Goal: Task Accomplishment & Management: Complete application form

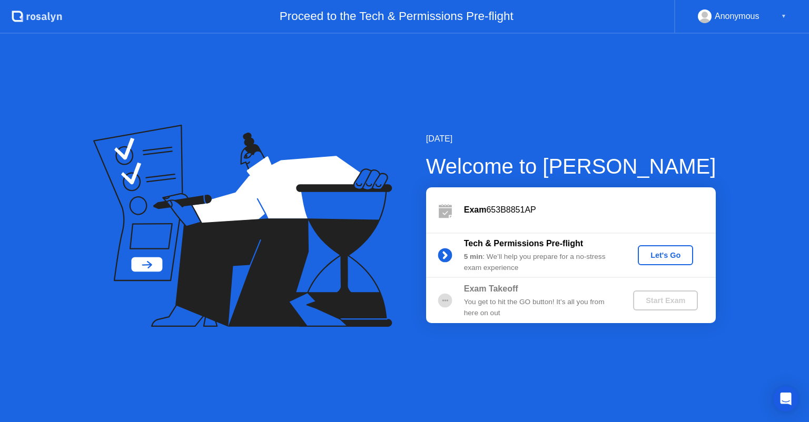
click at [445, 303] on circle at bounding box center [445, 301] width 14 height 14
click at [668, 256] on div "Let's Go" at bounding box center [665, 255] width 47 height 8
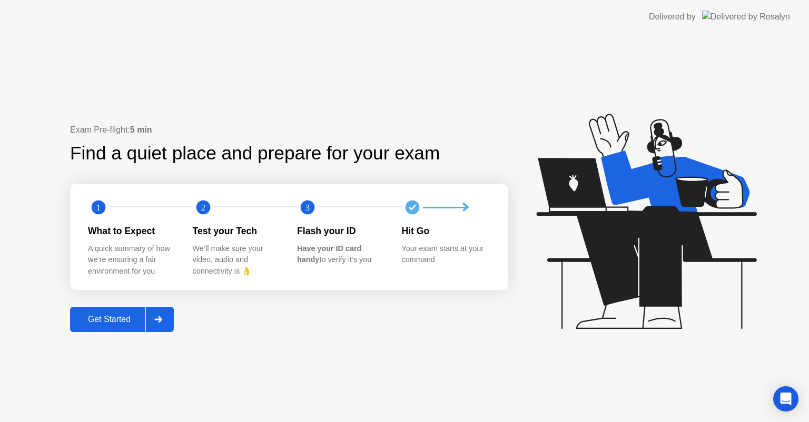
click at [173, 315] on button "Get Started" at bounding box center [122, 319] width 104 height 25
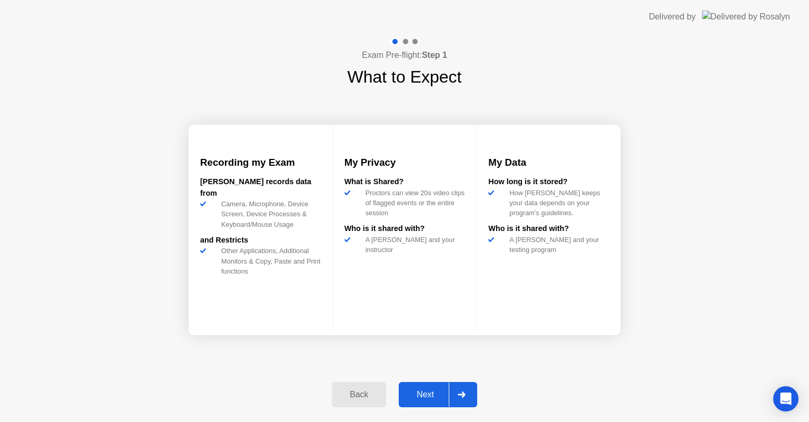
click at [437, 398] on div "Next" at bounding box center [425, 394] width 47 height 9
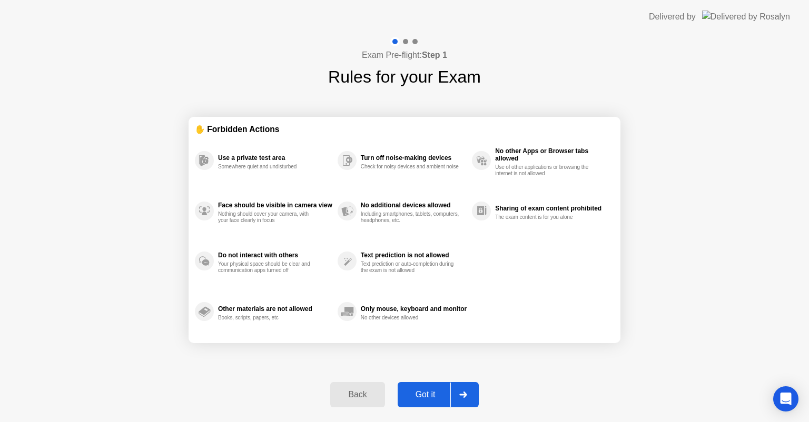
click at [428, 395] on div "Got it" at bounding box center [426, 394] width 50 height 9
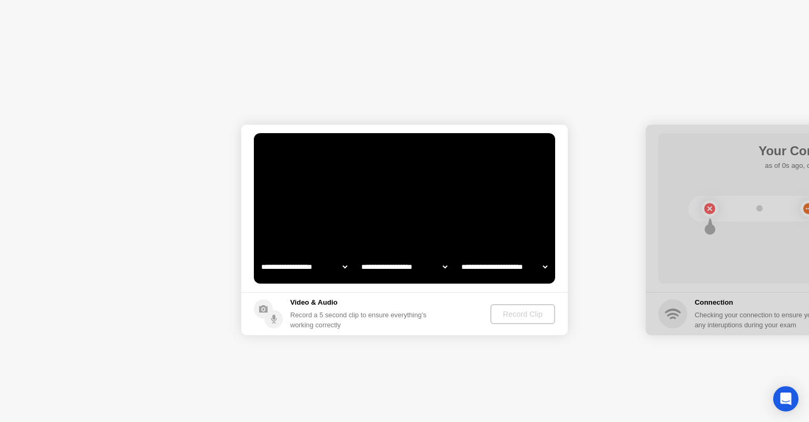
select select "**********"
select select "*******"
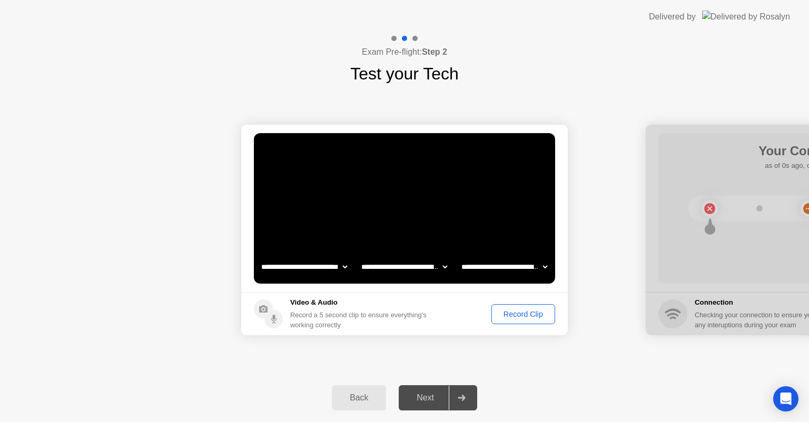
click at [519, 315] on div "Record Clip" at bounding box center [523, 314] width 56 height 8
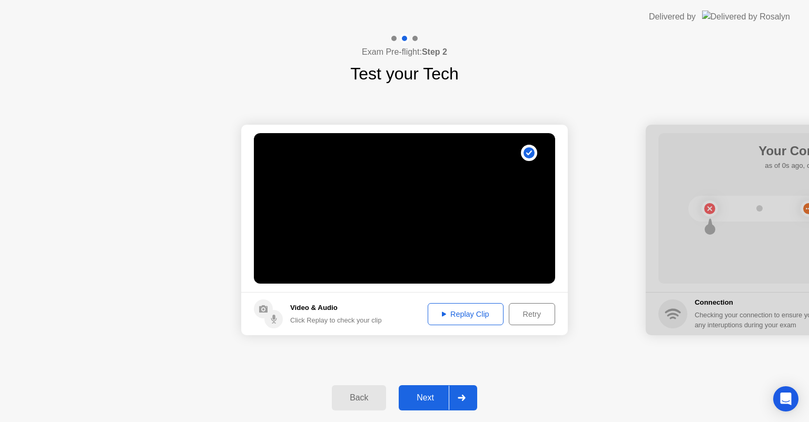
click at [446, 314] on div "Replay Clip" at bounding box center [465, 314] width 68 height 8
click at [441, 310] on div "Replay Clip" at bounding box center [465, 314] width 68 height 8
click at [465, 396] on icon at bounding box center [462, 398] width 8 height 6
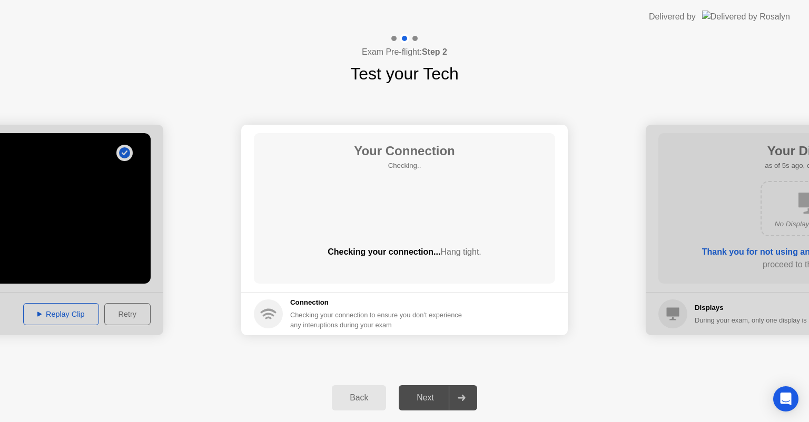
drag, startPoint x: 286, startPoint y: 309, endPoint x: 413, endPoint y: 330, distance: 128.8
click at [413, 330] on div "Connection Checking your connection to ensure you don’t experience any interupt…" at bounding box center [361, 314] width 214 height 33
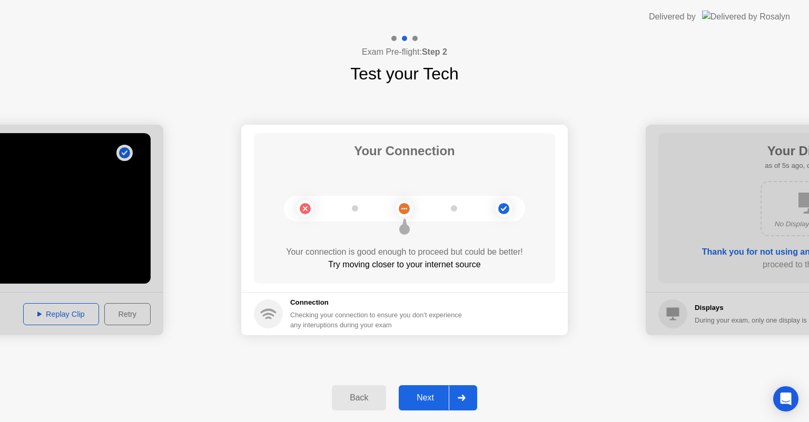
click at [506, 207] on circle at bounding box center [503, 208] width 11 height 11
drag, startPoint x: 405, startPoint y: 228, endPoint x: 488, endPoint y: 221, distance: 84.0
click at [488, 221] on div at bounding box center [404, 209] width 241 height 26
click at [505, 212] on circle at bounding box center [503, 208] width 11 height 11
click at [401, 206] on circle at bounding box center [404, 208] width 11 height 11
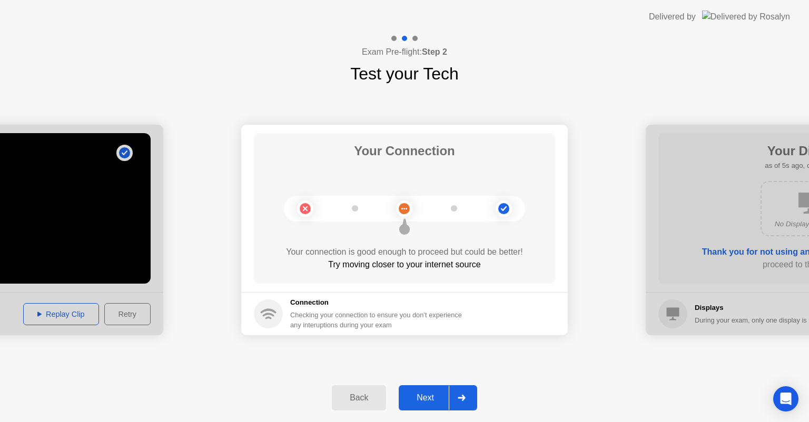
click at [304, 211] on circle at bounding box center [305, 208] width 11 height 11
click at [406, 214] on circle at bounding box center [404, 209] width 16 height 16
drag, startPoint x: 509, startPoint y: 204, endPoint x: 510, endPoint y: 215, distance: 11.1
click at [508, 206] on icon at bounding box center [504, 209] width 43 height 43
click at [466, 399] on icon at bounding box center [462, 398] width 8 height 6
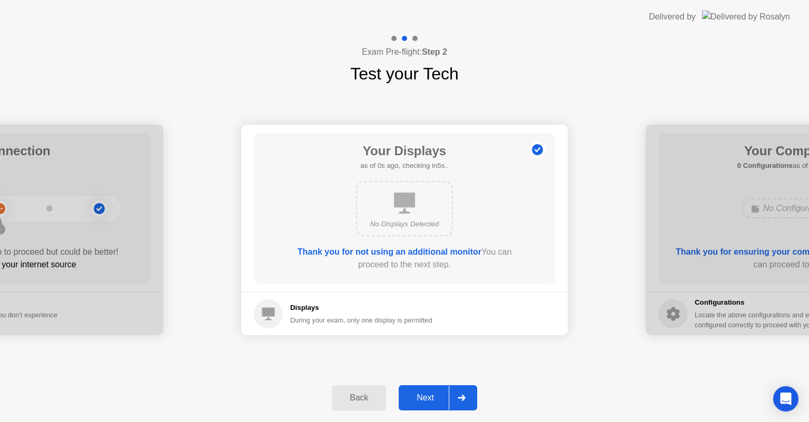
click at [444, 253] on b "Thank you for not using an additional monitor" at bounding box center [390, 252] width 184 height 9
click at [460, 393] on div at bounding box center [461, 398] width 25 height 24
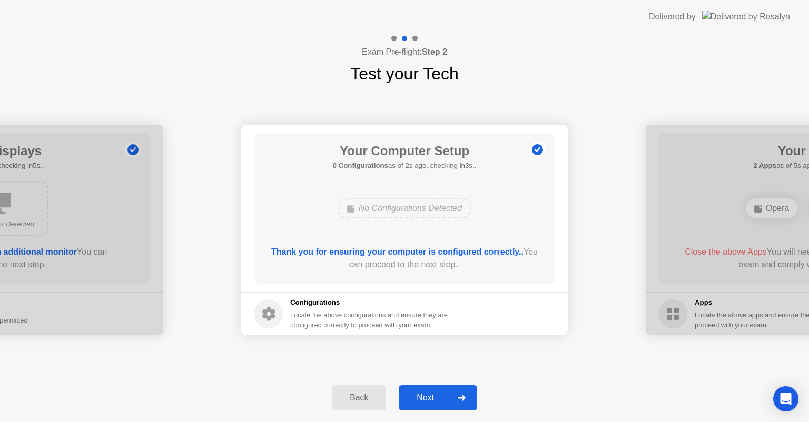
click at [402, 210] on div "No Configurations Detected" at bounding box center [405, 209] width 134 height 20
click at [455, 254] on b "Thank you for ensuring your computer is configured correctly.." at bounding box center [397, 252] width 252 height 9
click at [432, 209] on div "No Configurations Detected" at bounding box center [405, 209] width 134 height 20
click at [267, 312] on icon at bounding box center [268, 315] width 13 height 14
drag, startPoint x: 341, startPoint y: 316, endPoint x: 367, endPoint y: 316, distance: 25.3
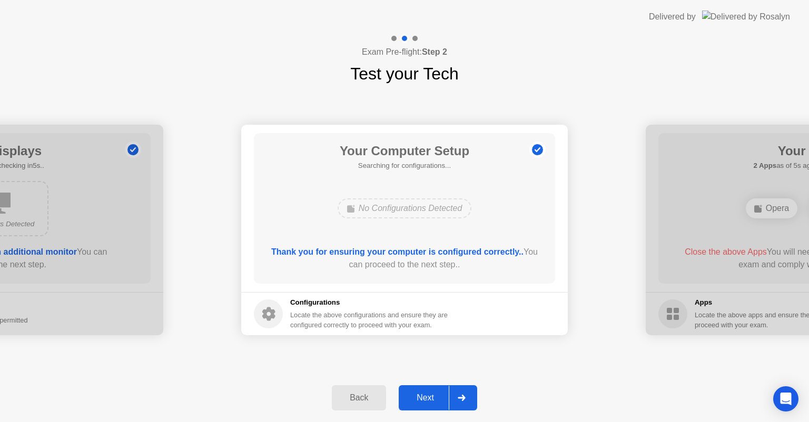
click at [342, 316] on div "Locate the above configurations and ensure they are configured correctly to pro…" at bounding box center [370, 320] width 160 height 20
click at [372, 249] on b "Thank you for ensuring your computer is configured correctly.." at bounding box center [397, 252] width 252 height 9
click at [378, 257] on b "Thank you for ensuring your computer is configured correctly.." at bounding box center [397, 252] width 252 height 9
click at [398, 213] on div "No Configurations Detected" at bounding box center [405, 209] width 134 height 20
click at [275, 319] on circle at bounding box center [268, 314] width 29 height 29
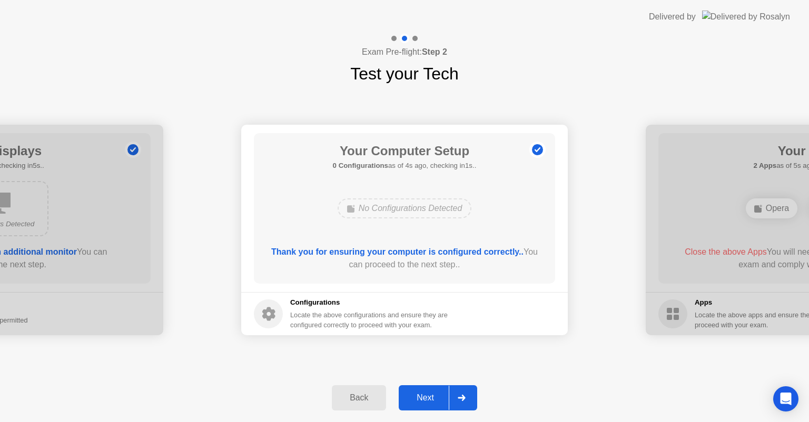
click at [460, 390] on div at bounding box center [461, 398] width 25 height 24
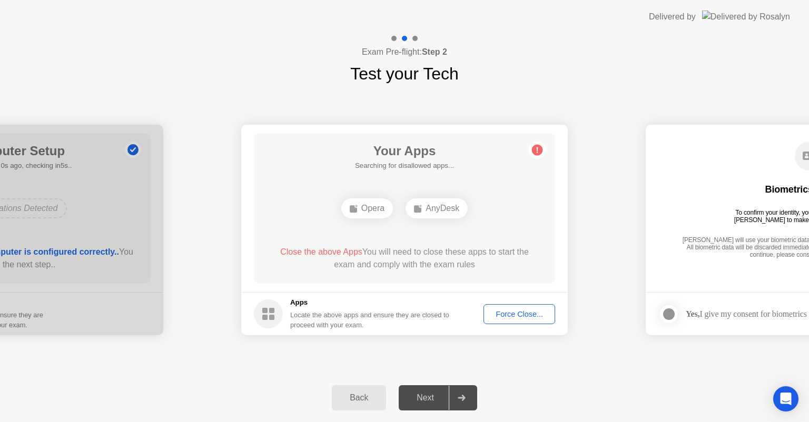
click at [361, 210] on div "Opera" at bounding box center [367, 209] width 52 height 20
click at [368, 206] on div "Opera" at bounding box center [367, 209] width 52 height 20
click at [521, 314] on div "Force Close..." at bounding box center [519, 314] width 64 height 8
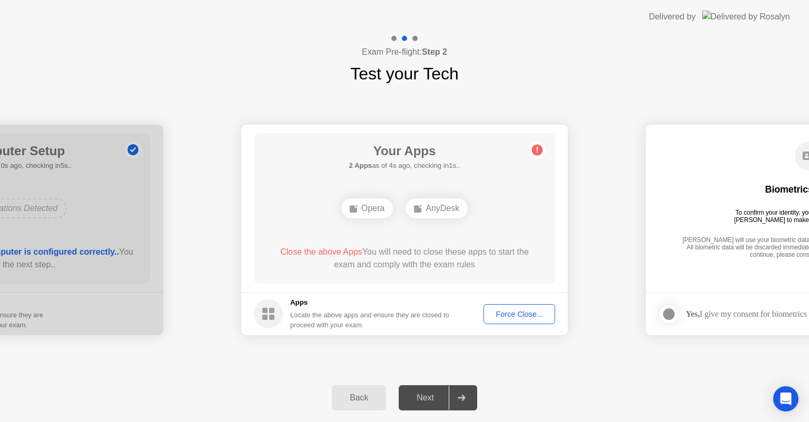
click at [343, 397] on div "Back" at bounding box center [359, 397] width 48 height 9
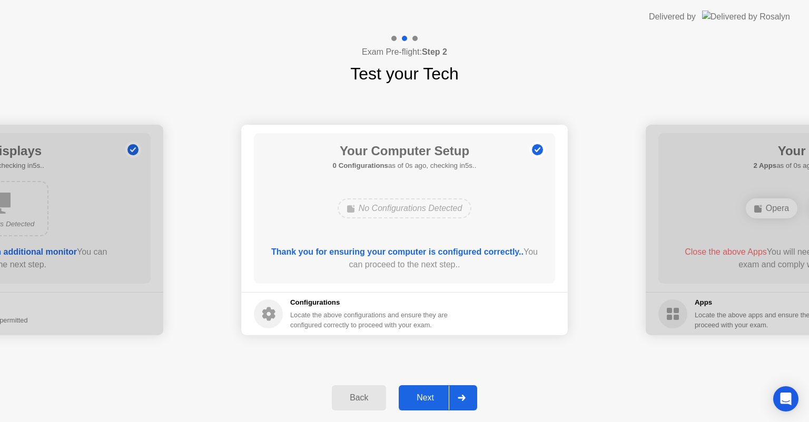
click at [432, 399] on div "Next" at bounding box center [425, 397] width 47 height 9
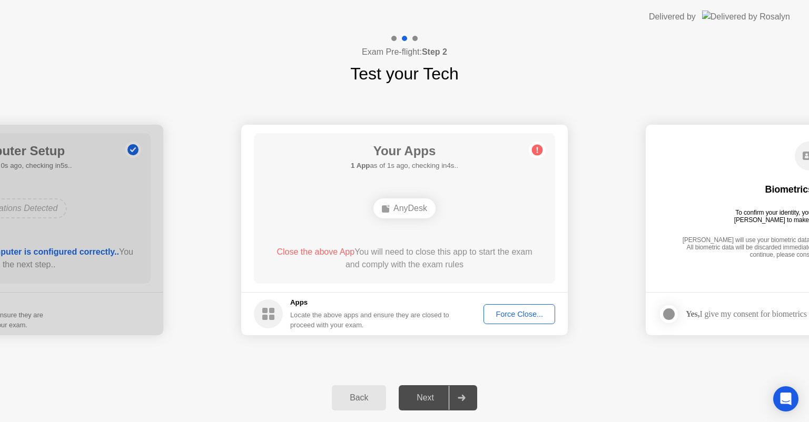
click at [383, 224] on div "Your Apps 1 App as of 1s ago, checking in4s.. AnyDesk Close the above App You w…" at bounding box center [404, 208] width 301 height 151
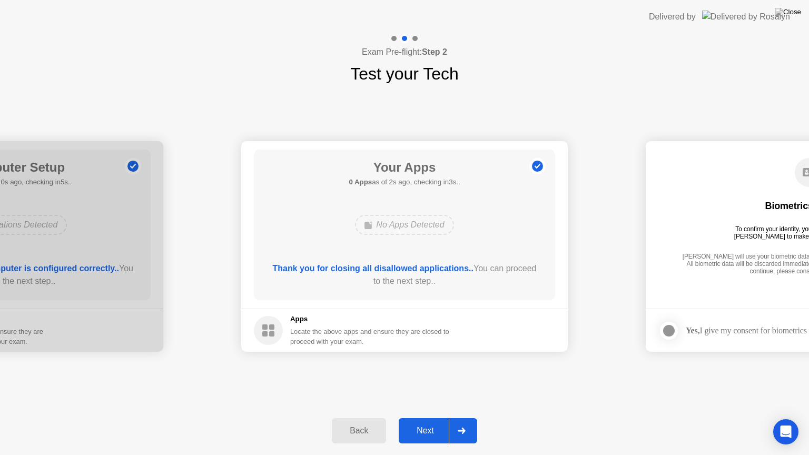
click at [427, 422] on div "Next" at bounding box center [425, 430] width 47 height 9
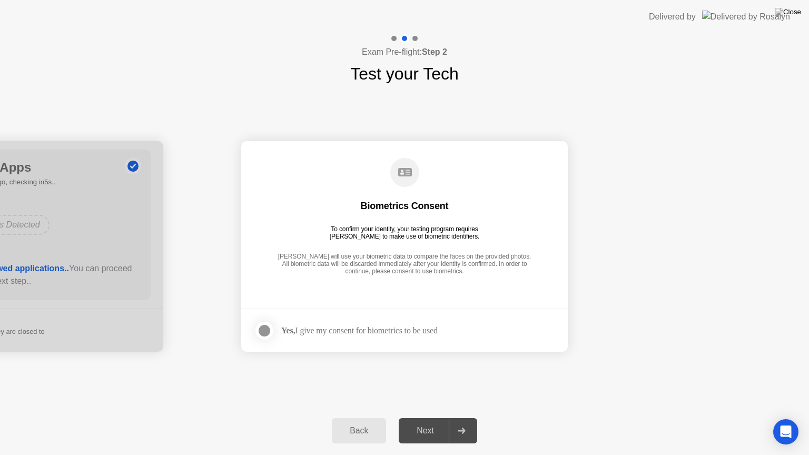
click at [265, 330] on div at bounding box center [264, 330] width 13 height 13
click at [439, 422] on div "Next" at bounding box center [425, 430] width 47 height 9
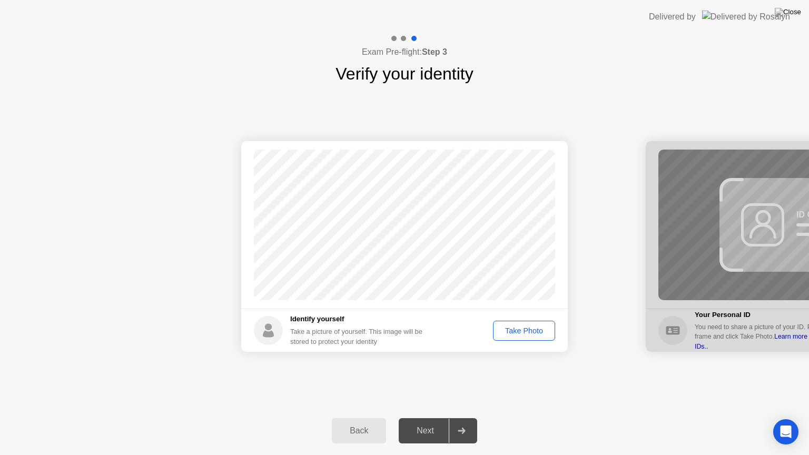
click at [533, 329] on div "Take Photo" at bounding box center [524, 331] width 55 height 8
click at [542, 327] on div "Retake" at bounding box center [530, 331] width 41 height 8
click at [363, 422] on div "Back" at bounding box center [359, 430] width 48 height 9
select select "**********"
select select "*******"
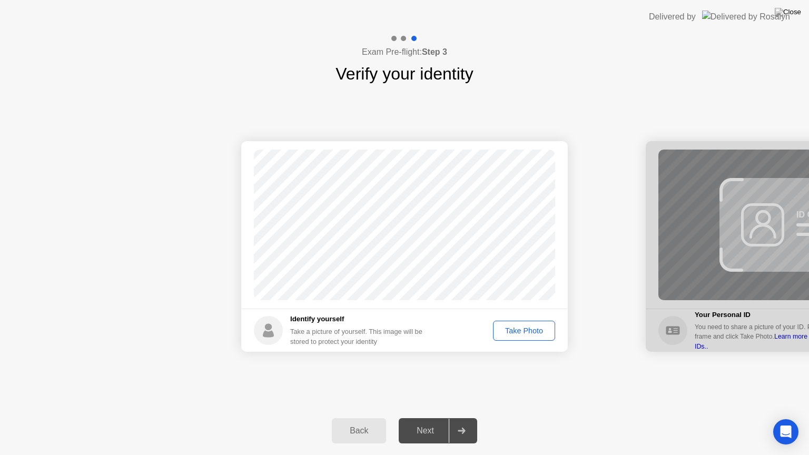
select select "*******"
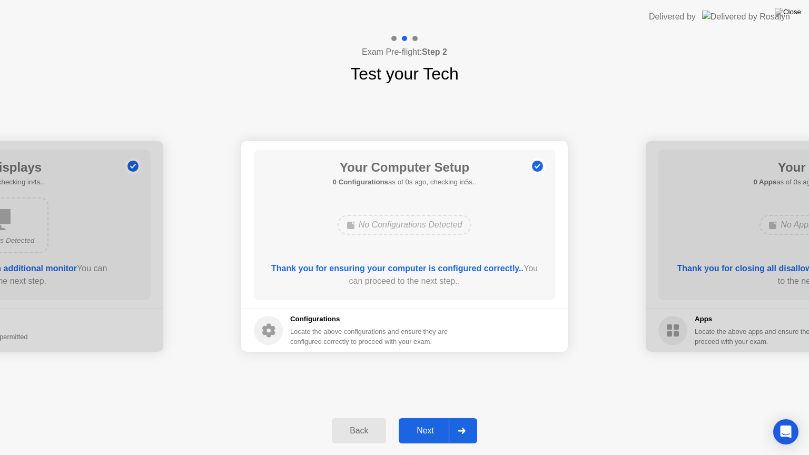
click at [426, 409] on div "Back Next" at bounding box center [404, 431] width 809 height 48
click at [432, 422] on div "Next" at bounding box center [425, 430] width 47 height 9
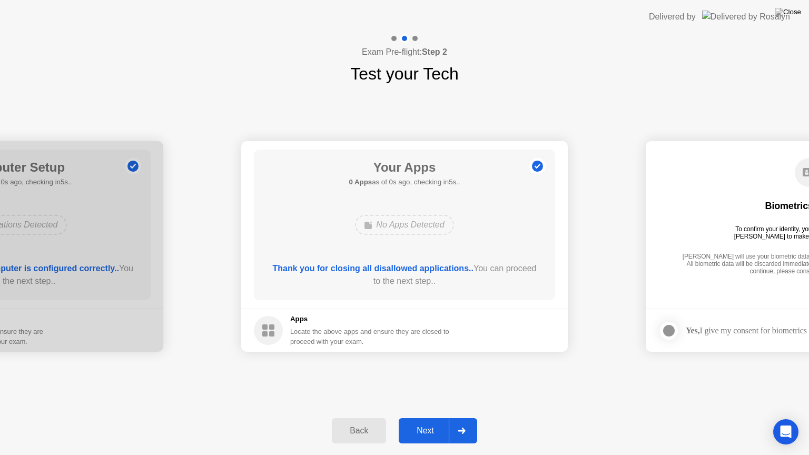
click at [430, 422] on div "Next" at bounding box center [425, 430] width 47 height 9
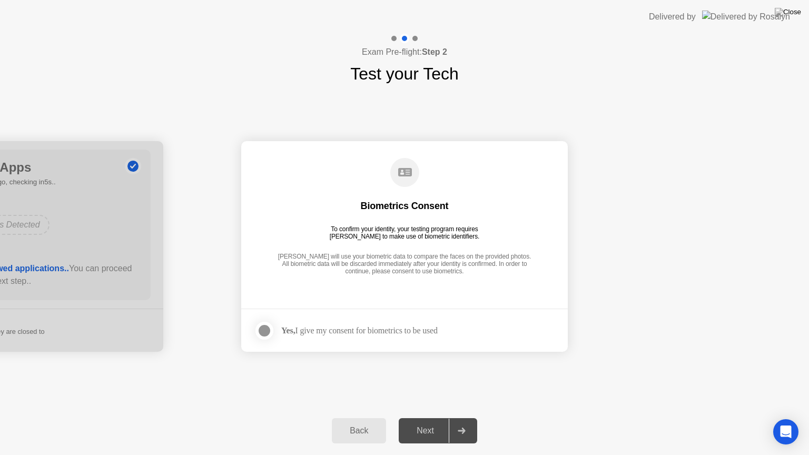
click at [261, 328] on div at bounding box center [264, 330] width 13 height 13
click at [428, 422] on div "Next" at bounding box center [425, 430] width 47 height 9
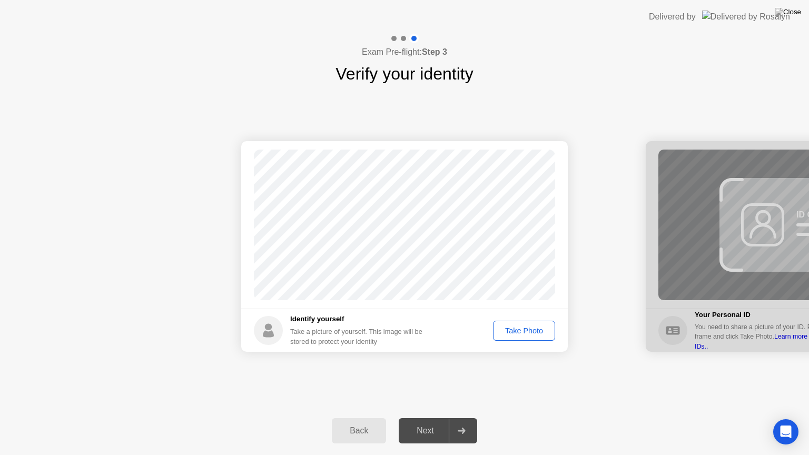
click at [535, 333] on div "Take Photo" at bounding box center [524, 331] width 55 height 8
click at [422, 422] on div "Next" at bounding box center [425, 430] width 47 height 9
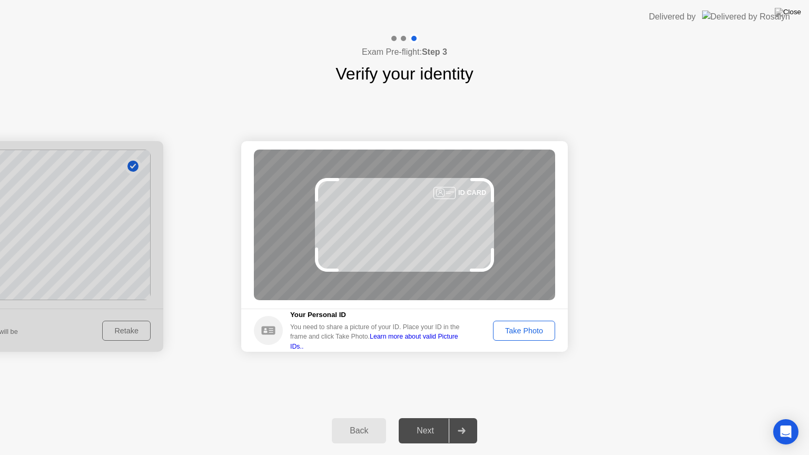
click at [529, 332] on div "Take Photo" at bounding box center [524, 331] width 55 height 8
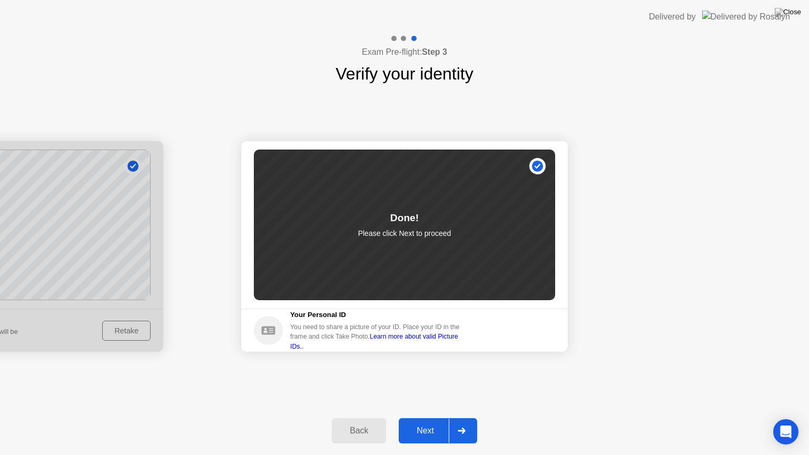
click at [432, 422] on div "Next" at bounding box center [425, 430] width 47 height 9
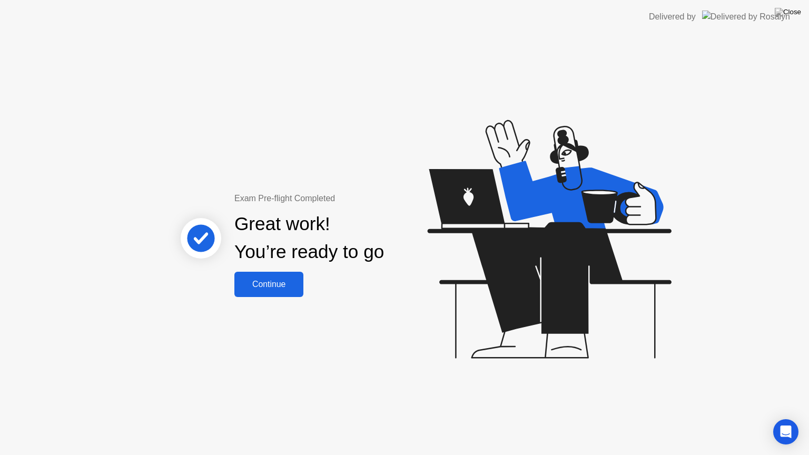
click at [269, 289] on div "Continue" at bounding box center [269, 284] width 63 height 9
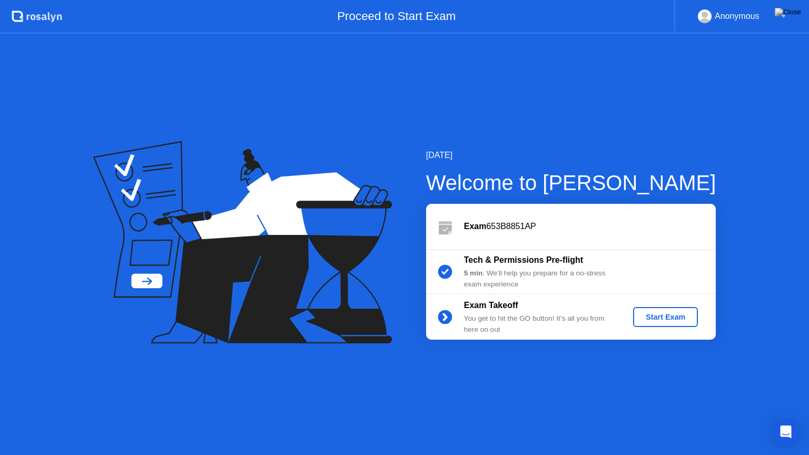
click at [665, 316] on div "Start Exam" at bounding box center [665, 317] width 56 height 8
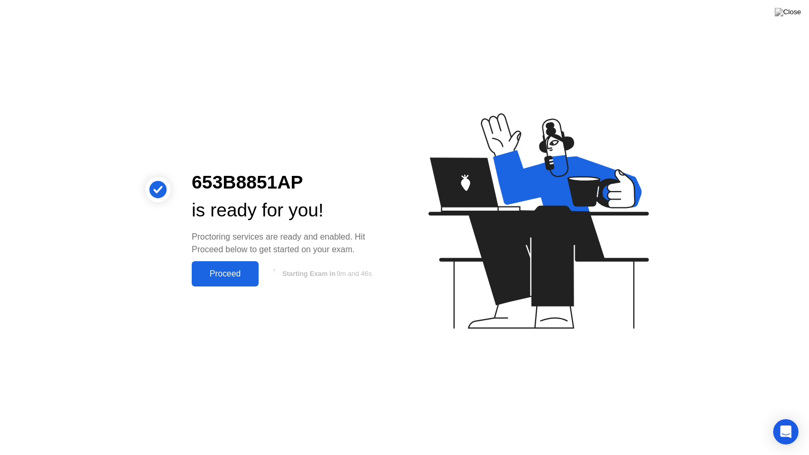
click at [220, 278] on div "Proceed" at bounding box center [225, 273] width 61 height 9
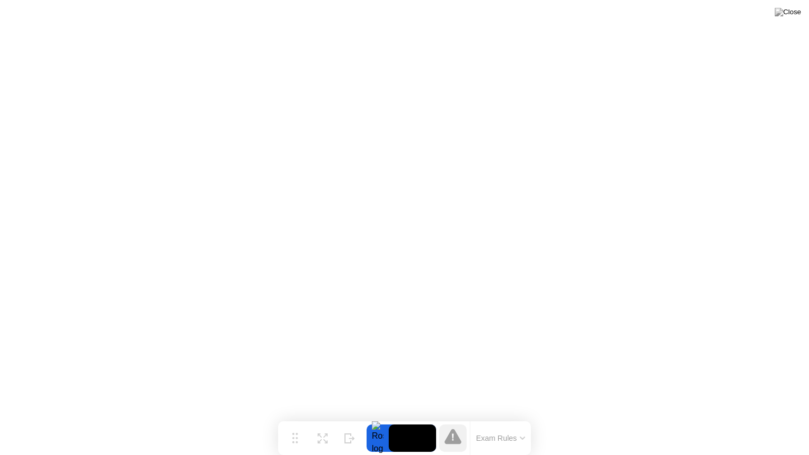
click at [503, 422] on button "Exam Rules" at bounding box center [501, 438] width 56 height 9
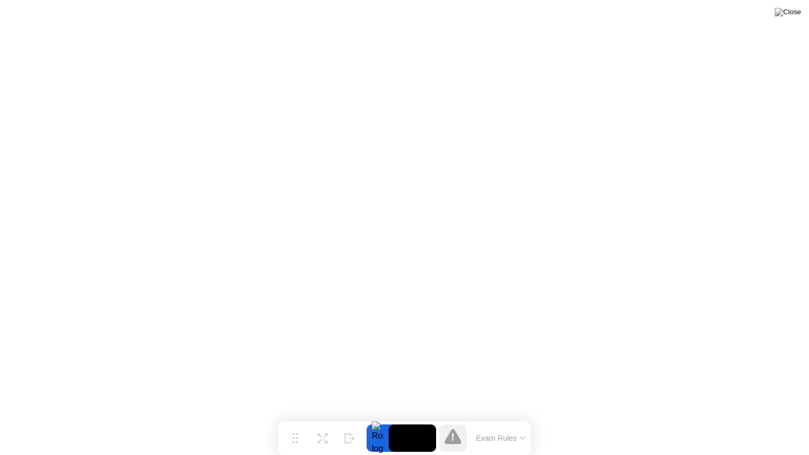
click at [523, 422] on icon at bounding box center [522, 438] width 5 height 3
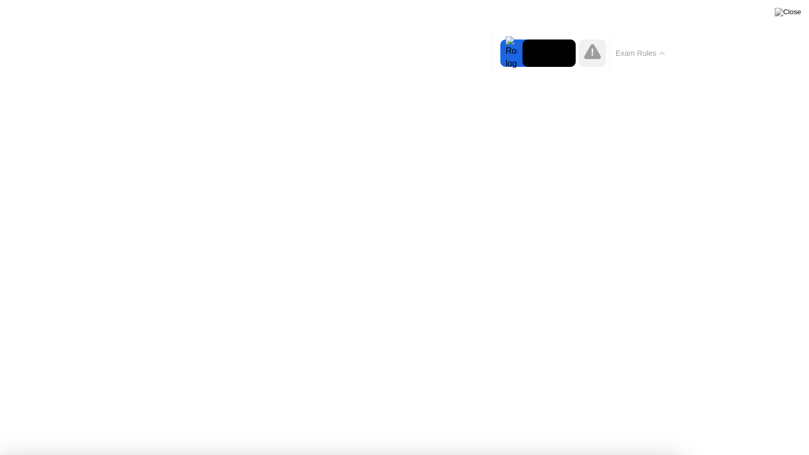
click at [664, 53] on icon at bounding box center [662, 53] width 4 height 2
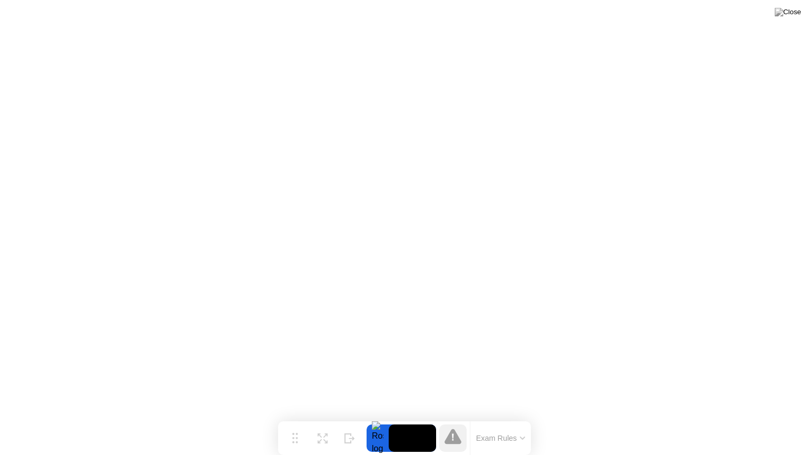
click at [453, 422] on icon at bounding box center [453, 437] width 2 height 7
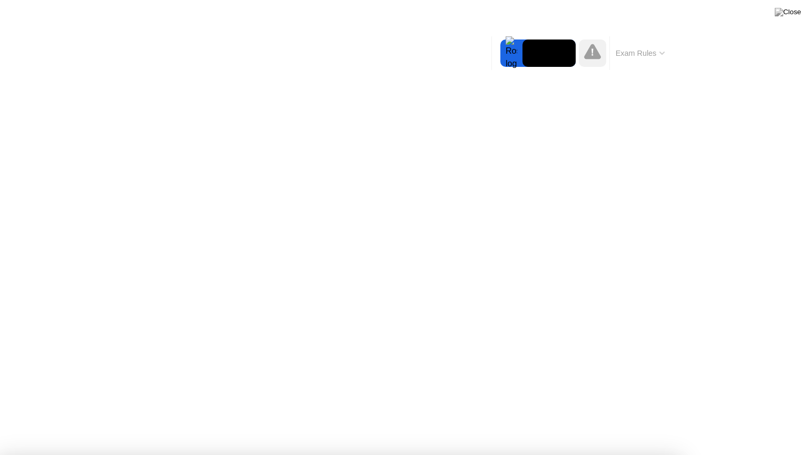
click at [704, 422] on div at bounding box center [404, 455] width 809 height 0
drag, startPoint x: 382, startPoint y: 247, endPoint x: 387, endPoint y: 239, distance: 9.2
drag, startPoint x: 293, startPoint y: 225, endPoint x: 424, endPoint y: 228, distance: 130.7
